Goal: Book appointment/travel/reservation

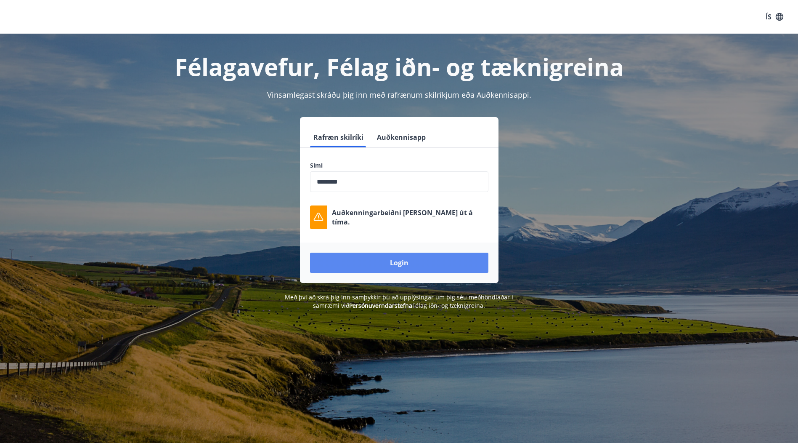
click at [400, 264] on button "Login" at bounding box center [399, 262] width 178 height 20
click at [405, 264] on button "Login" at bounding box center [399, 262] width 178 height 20
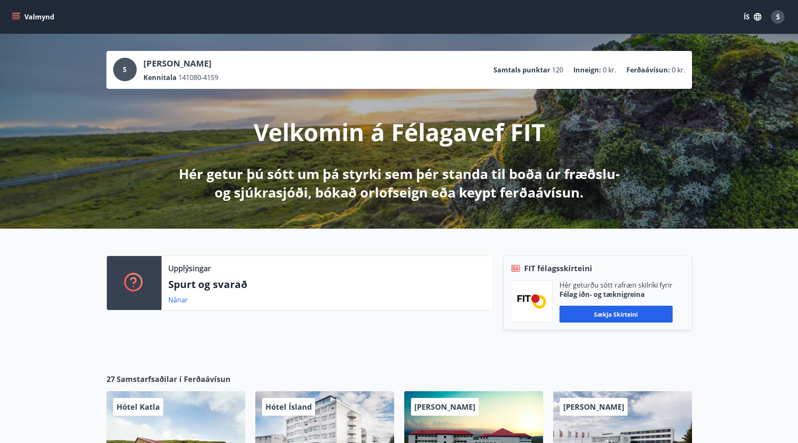
click at [18, 18] on icon "menu" at bounding box center [16, 17] width 8 height 8
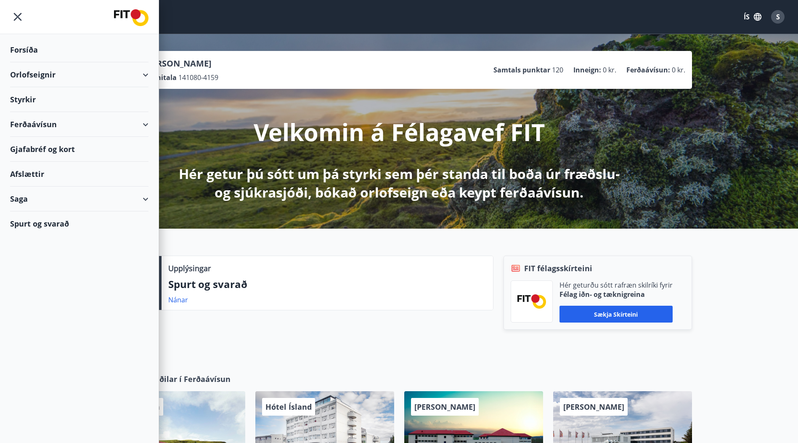
click at [146, 73] on div "Orlofseignir" at bounding box center [79, 74] width 138 height 25
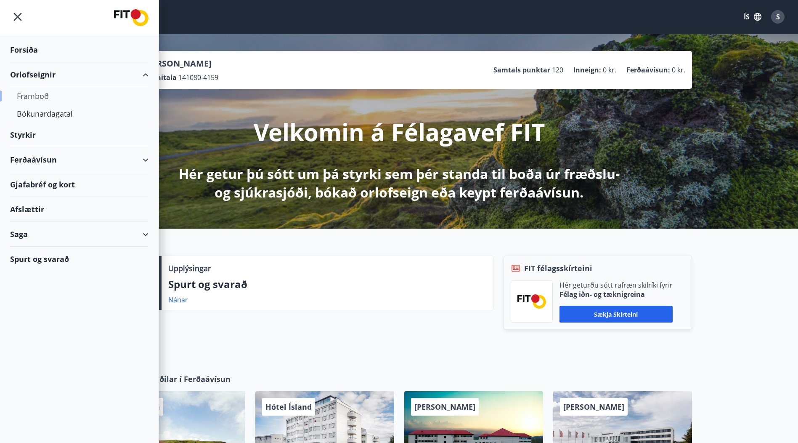
click at [34, 98] on div "Framboð" at bounding box center [79, 96] width 125 height 18
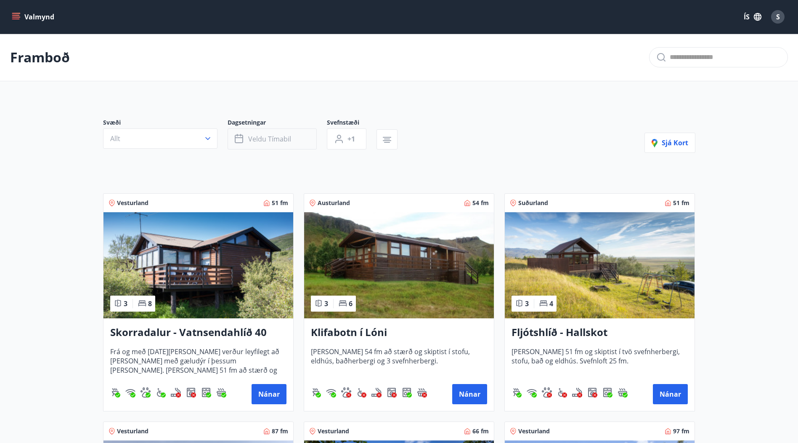
click at [290, 140] on span "Veldu tímabil" at bounding box center [269, 138] width 43 height 9
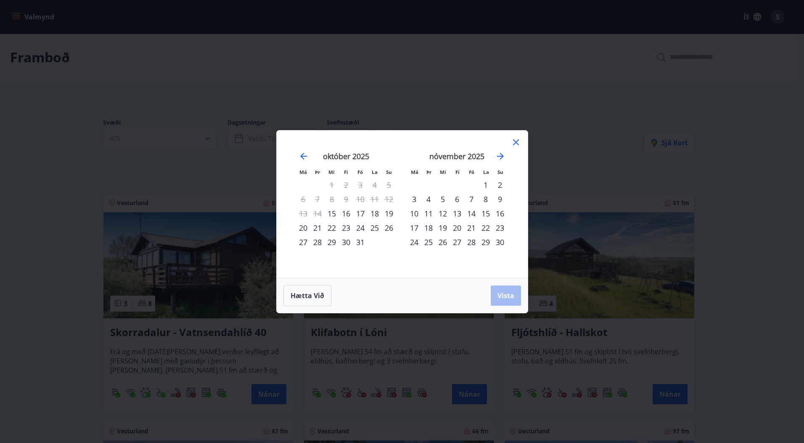
drag, startPoint x: 361, startPoint y: 227, endPoint x: 379, endPoint y: 231, distance: 18.2
click at [362, 227] on div "24" at bounding box center [360, 227] width 14 height 14
click at [390, 228] on div "26" at bounding box center [389, 227] width 14 height 14
click at [508, 298] on span "Vista" at bounding box center [506, 295] width 17 height 9
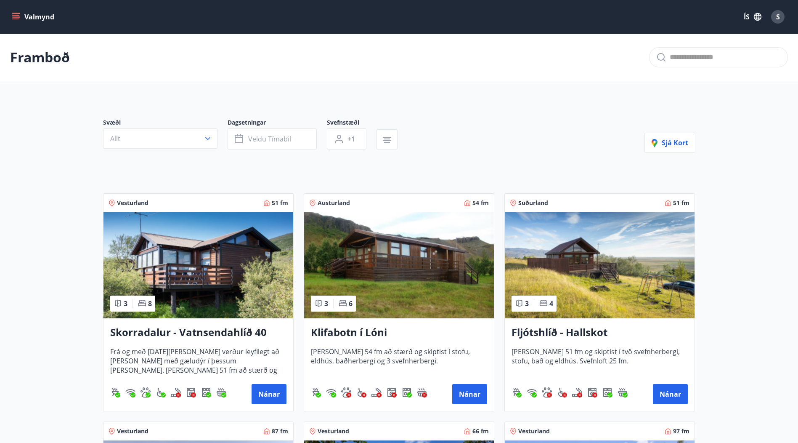
click at [18, 16] on icon "menu" at bounding box center [16, 17] width 8 height 8
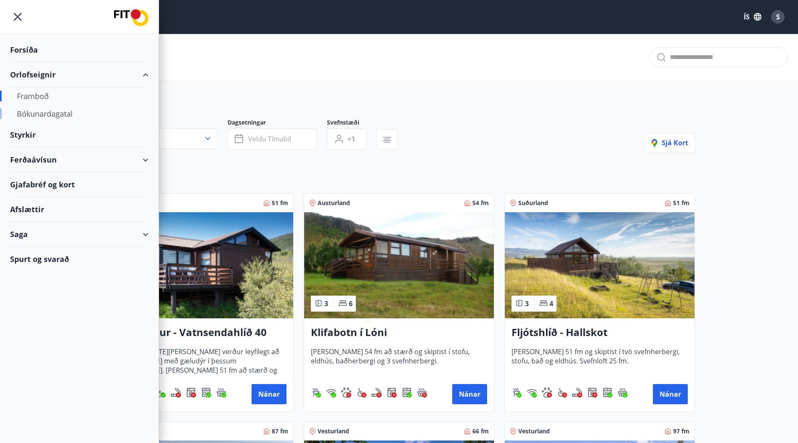
click at [44, 110] on div "Bókunardagatal" at bounding box center [79, 114] width 125 height 18
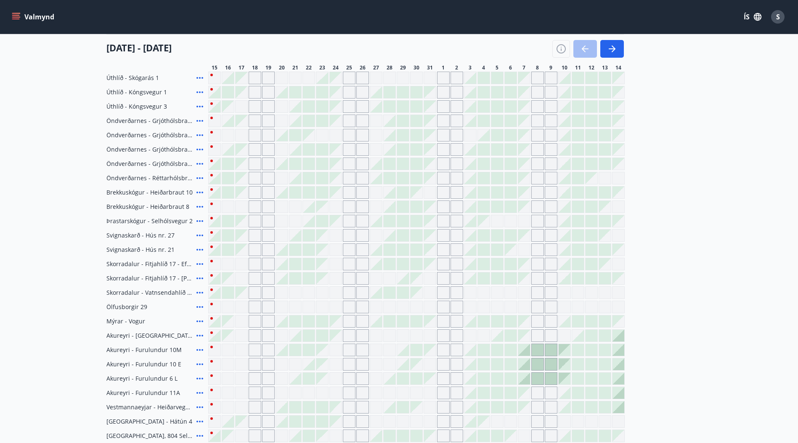
scroll to position [21, 0]
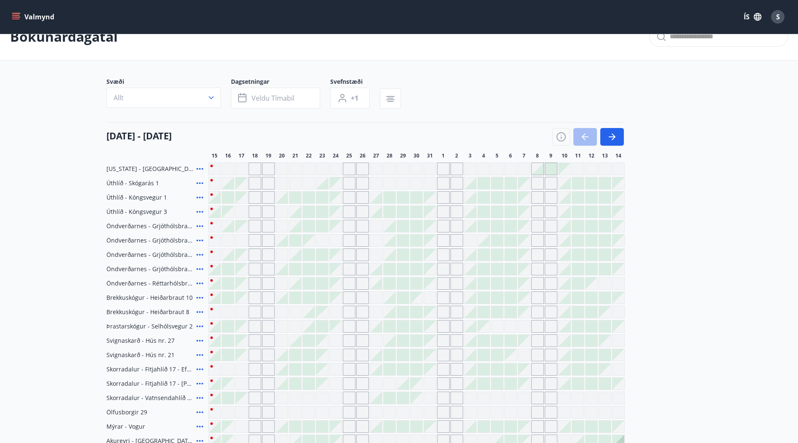
click at [16, 22] on button "Valmynd" at bounding box center [34, 16] width 48 height 15
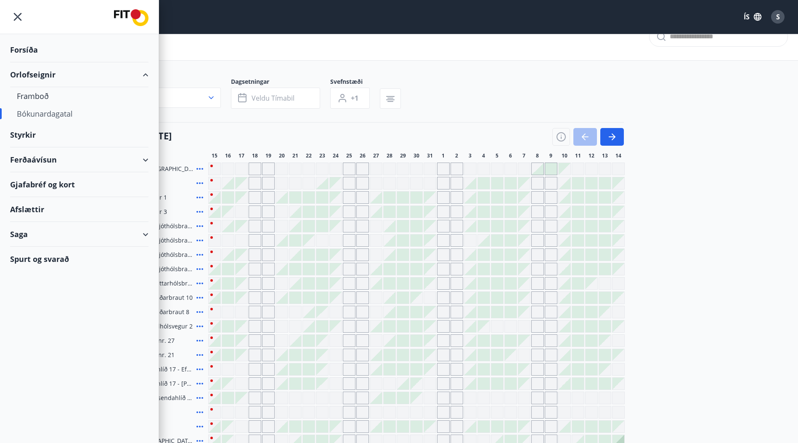
click at [34, 51] on div "Forsíða" at bounding box center [79, 49] width 138 height 25
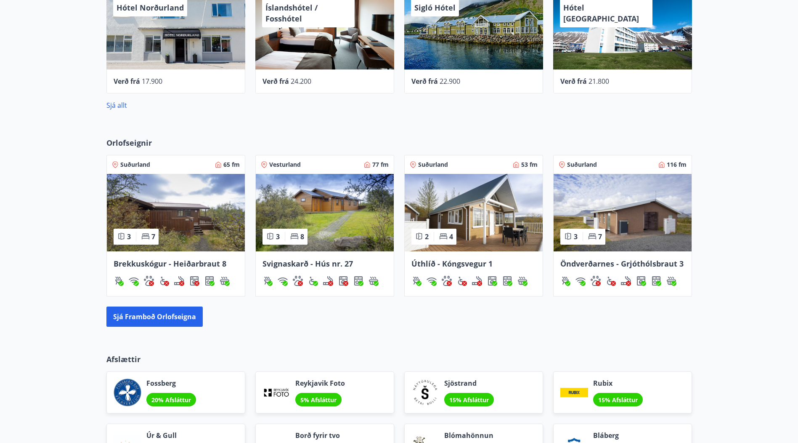
scroll to position [399, 0]
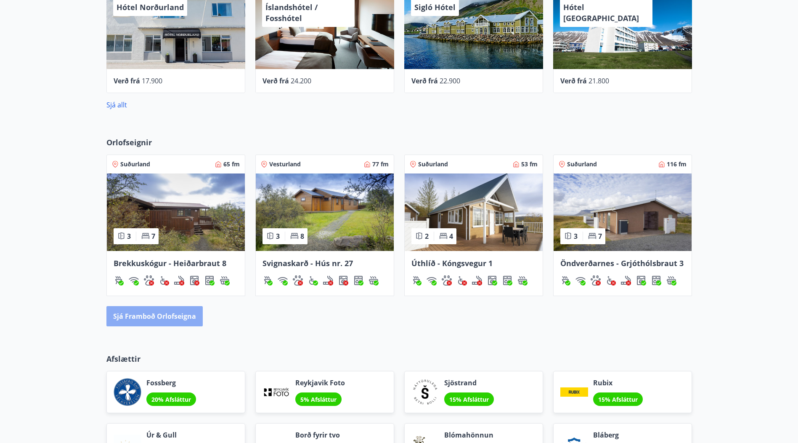
click at [173, 317] on button "Sjá framboð orlofseigna" at bounding box center [154, 316] width 96 height 20
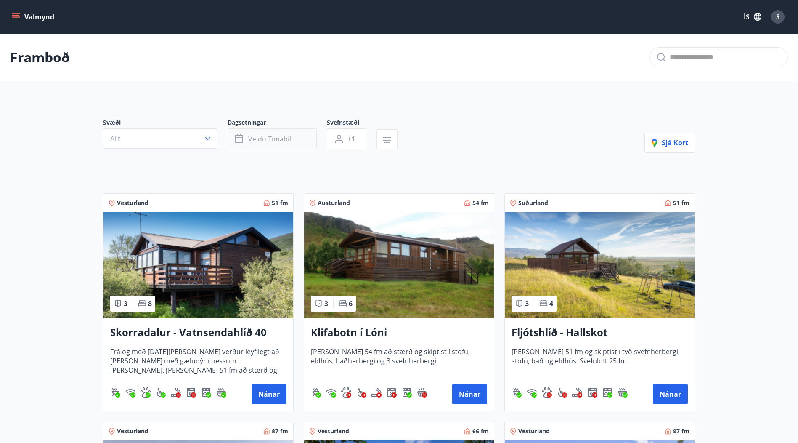
click at [262, 140] on span "Veldu tímabil" at bounding box center [269, 138] width 43 height 9
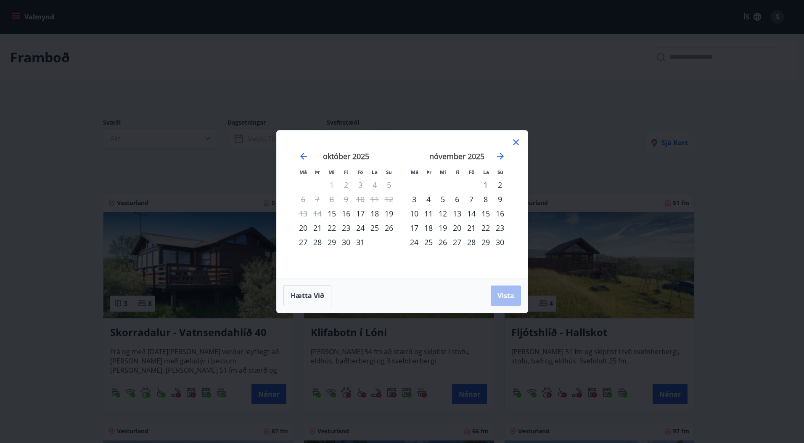
click at [362, 228] on div "24" at bounding box center [360, 227] width 14 height 14
click at [395, 227] on div "26" at bounding box center [389, 227] width 14 height 14
click at [501, 293] on span "Vista" at bounding box center [506, 295] width 17 height 9
